Goal: Task Accomplishment & Management: Use online tool/utility

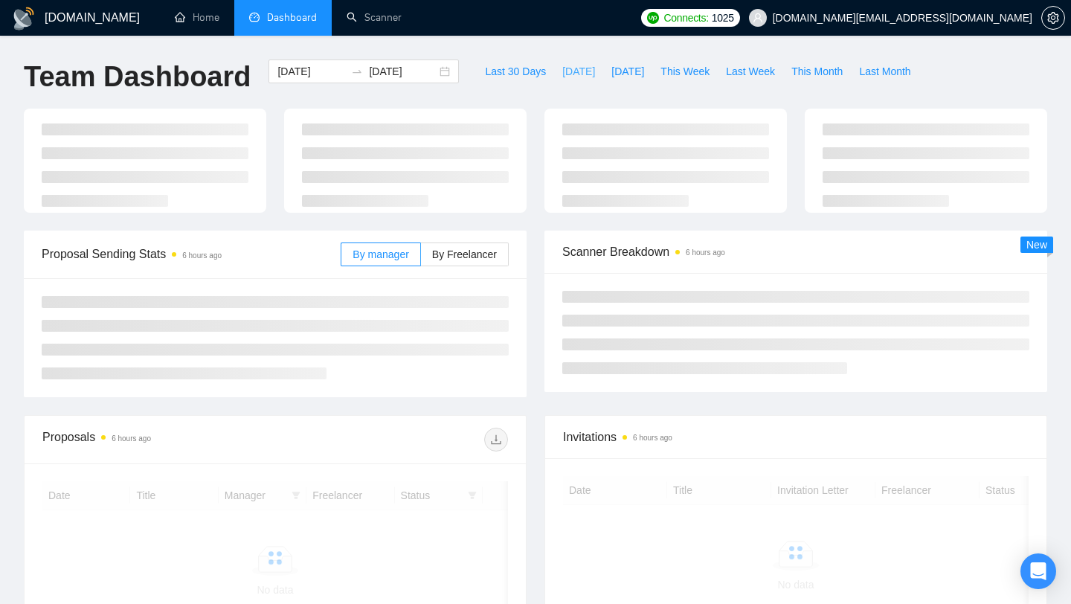
click at [567, 68] on span "[DATE]" at bounding box center [578, 71] width 33 height 16
type input "[DATE]"
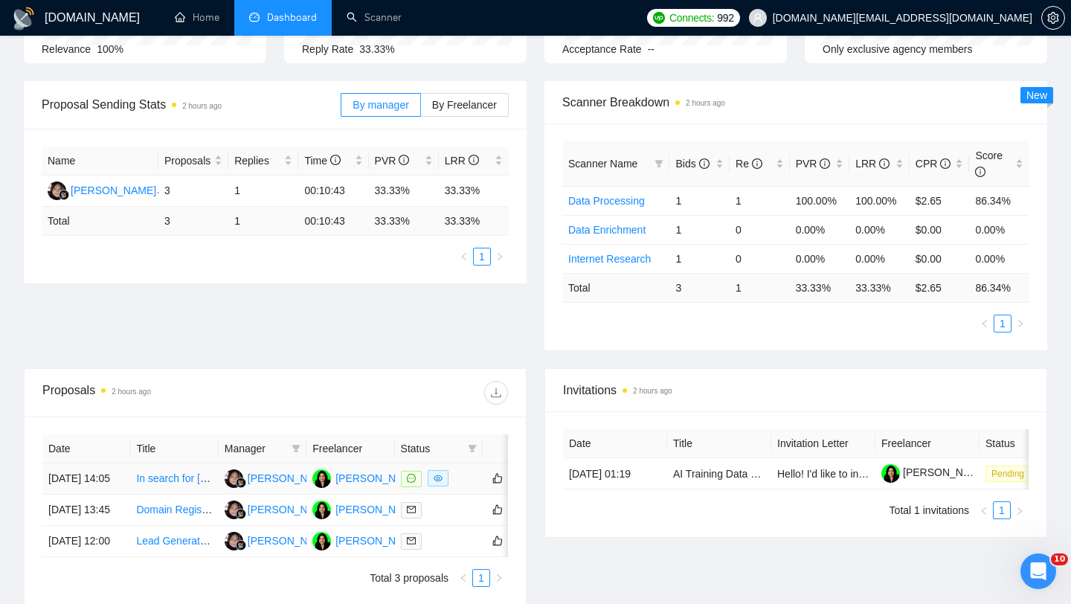
click at [155, 484] on link "In search for [DEMOGRAPHIC_DATA] freelancer to be shareholder in our company" at bounding box center [328, 478] width 384 height 12
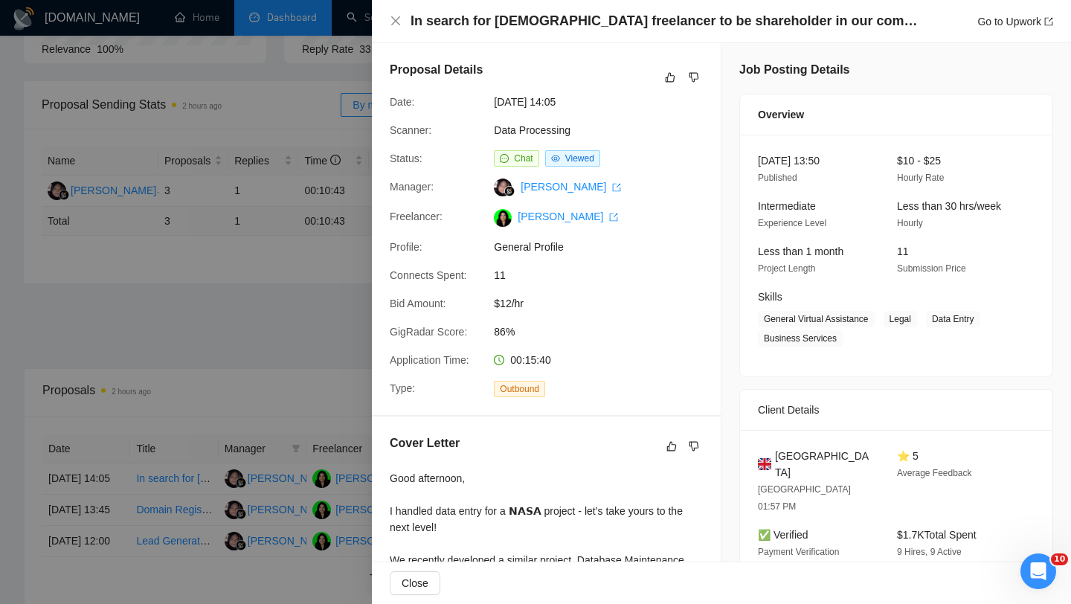
click at [307, 174] on div at bounding box center [535, 302] width 1071 height 604
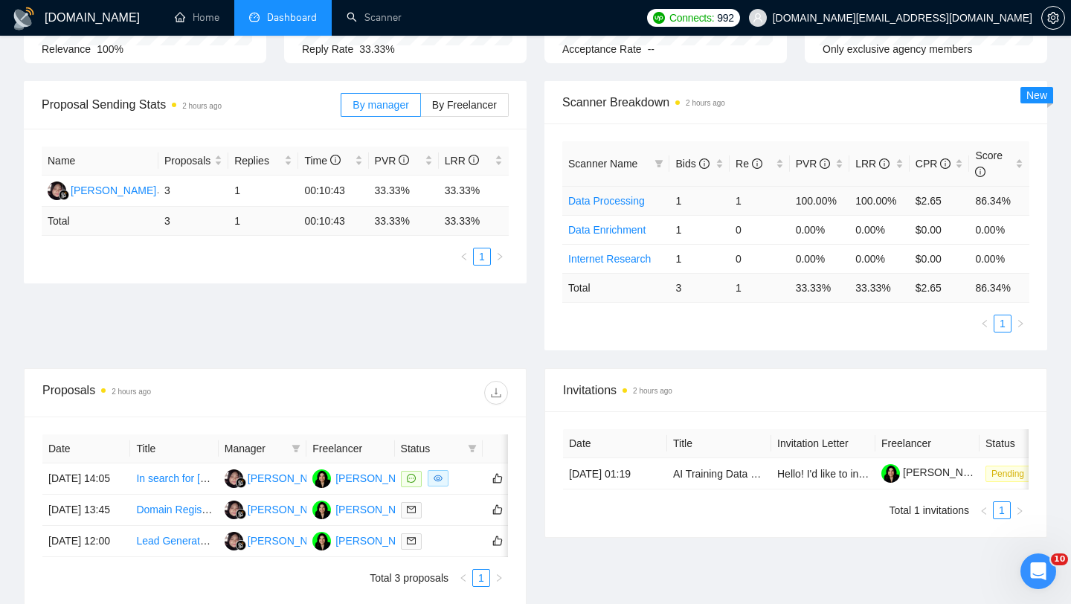
click at [629, 204] on link "Data Processing" at bounding box center [606, 201] width 77 height 12
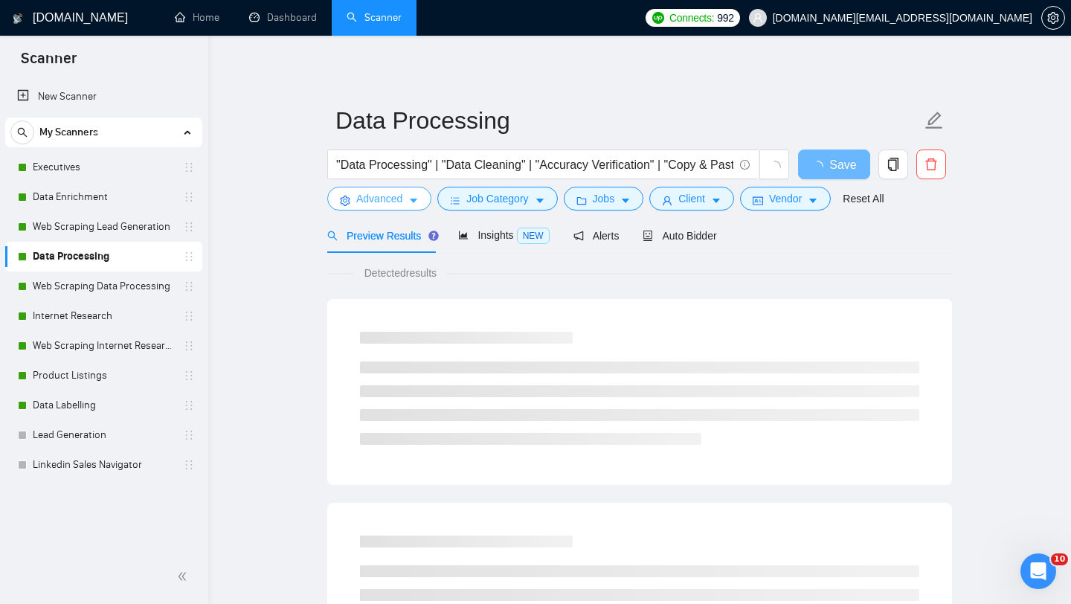
click at [356, 199] on span "Advanced" at bounding box center [379, 198] width 46 height 16
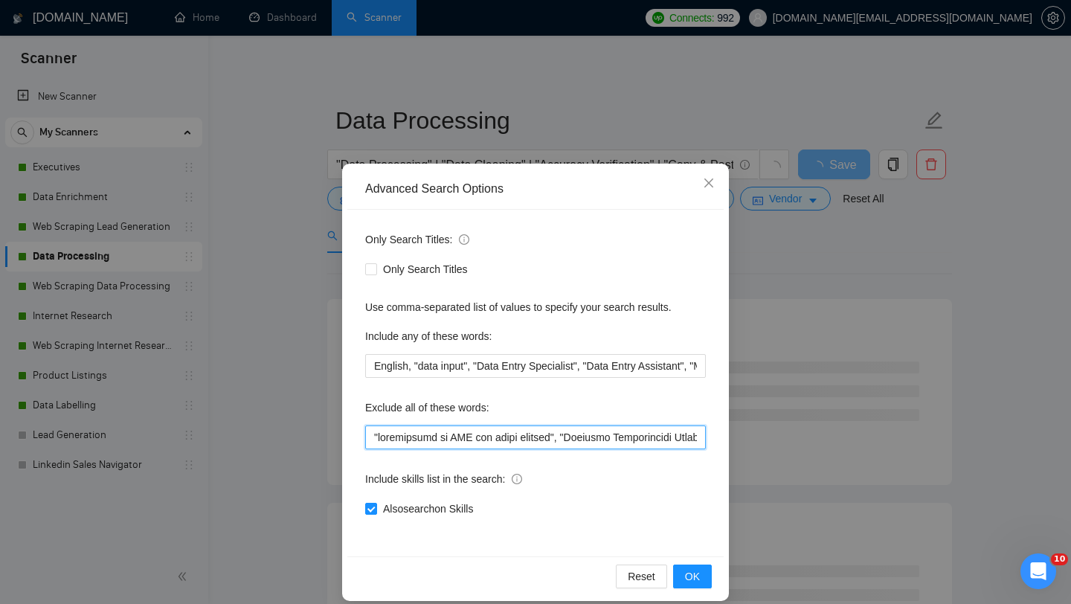
click at [370, 437] on input "text" at bounding box center [535, 437] width 341 height 24
paste input "need a [DEMOGRAPHIC_DATA] freelancer"
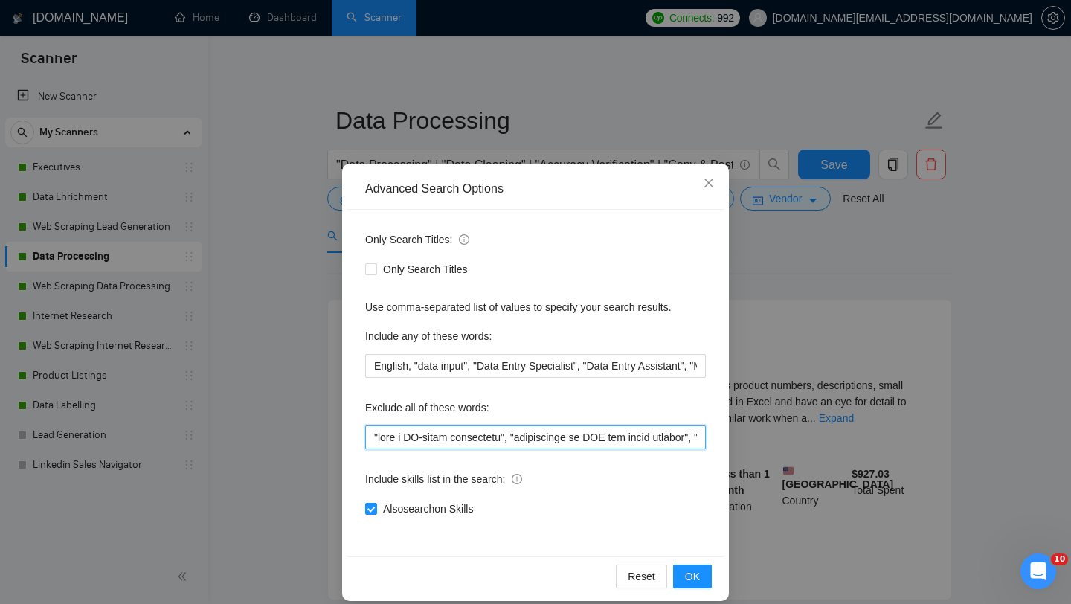
click at [373, 437] on input "text" at bounding box center [535, 437] width 341 height 24
paste input "freelancer will provide a copy of their passport"
type input ""loremipsum dolo sitamet c adip el seddo eiusmodt", "inci u LA-etdol magnaaliqu…"
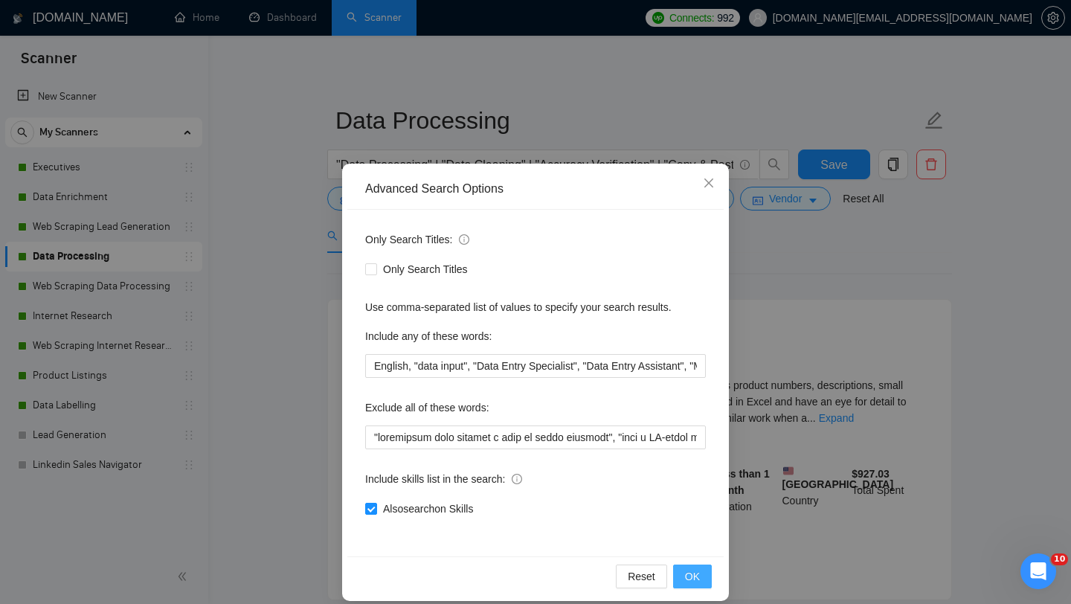
click at [703, 585] on button "OK" at bounding box center [692, 576] width 39 height 24
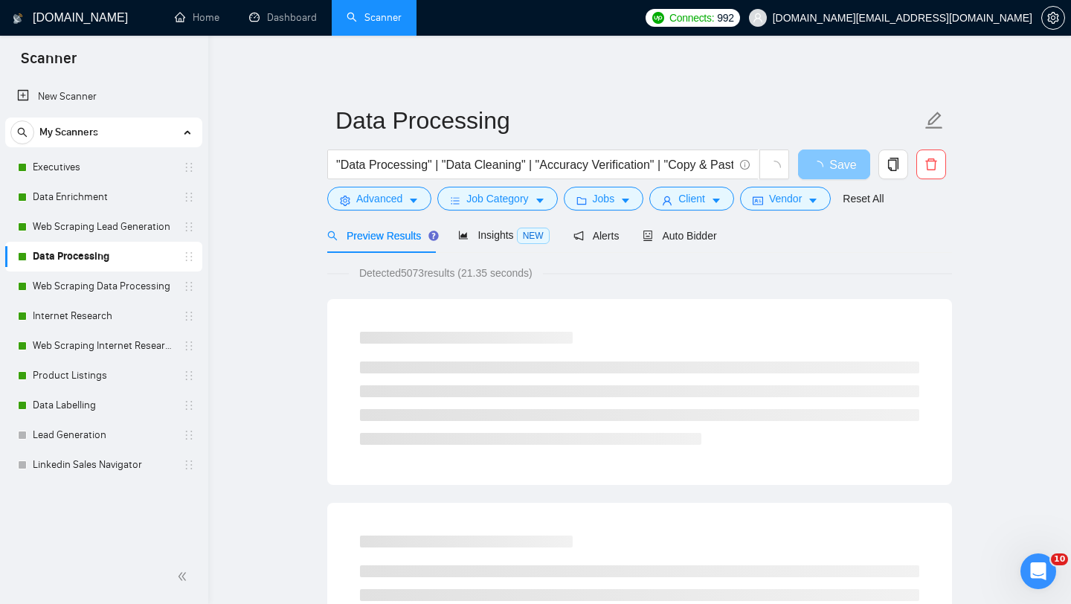
click at [833, 167] on span "Save" at bounding box center [842, 164] width 27 height 19
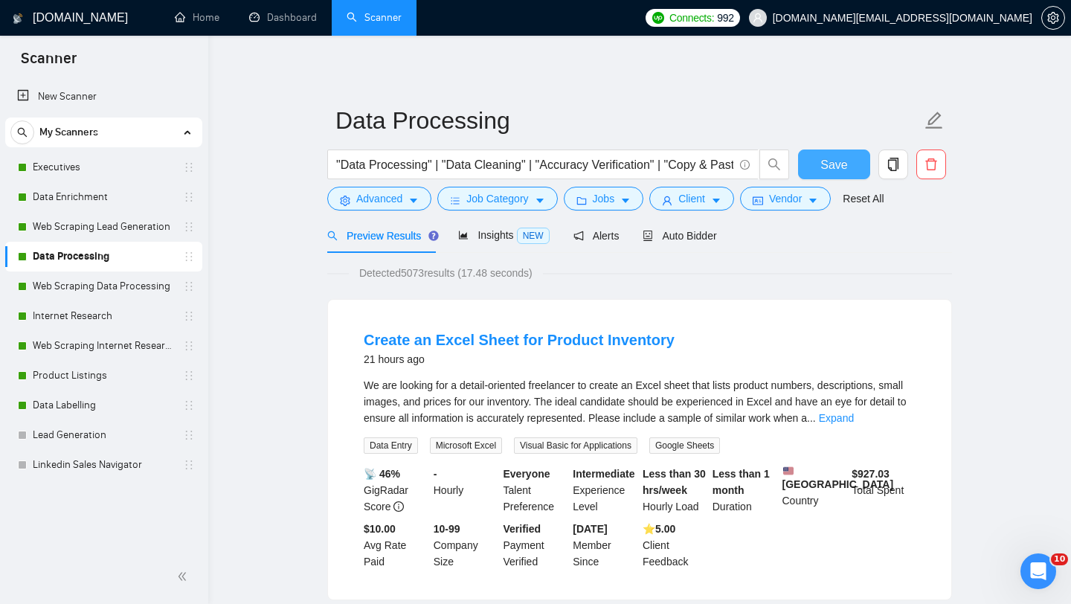
click at [831, 169] on span "Save" at bounding box center [833, 164] width 27 height 19
